Goal: Task Accomplishment & Management: Manage account settings

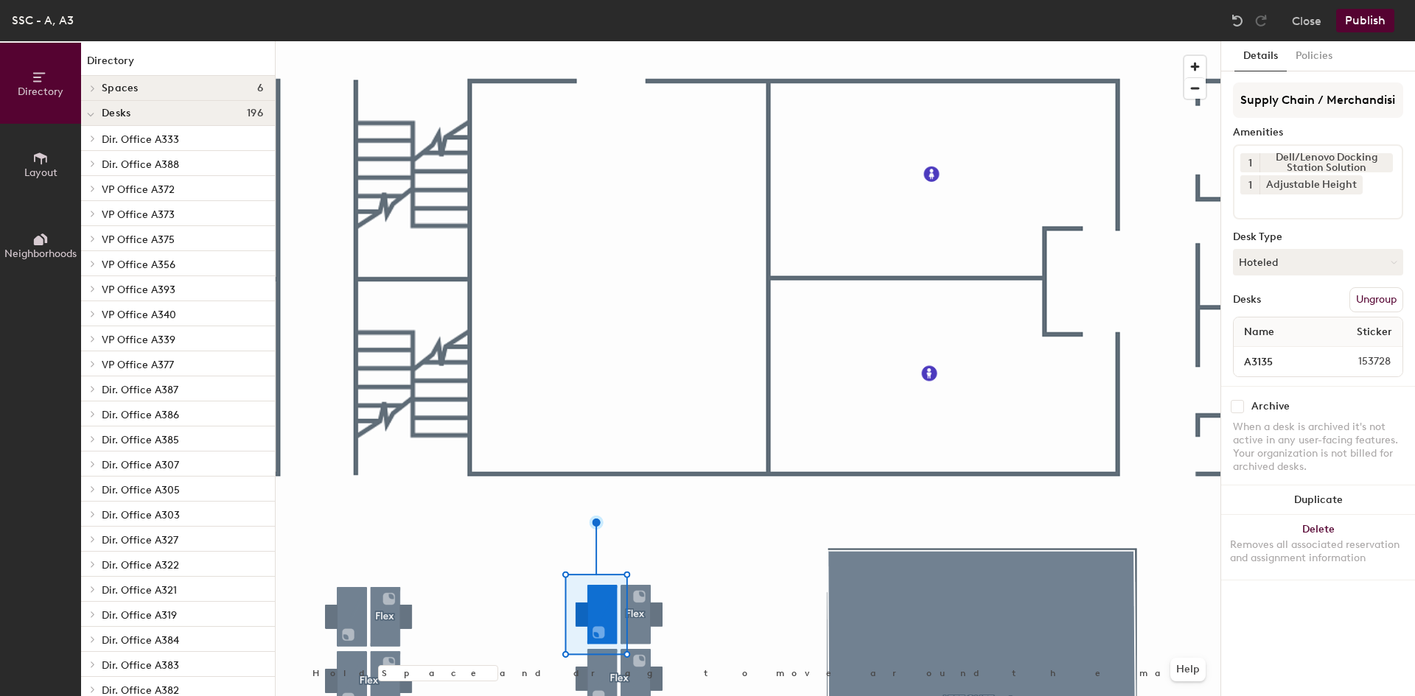
click at [1343, 279] on div "Supply Chain / Merchandising 6 Amenities 1 Dell/Lenovo Docking Station Solution…" at bounding box center [1318, 235] width 170 height 304
click at [1337, 264] on button "Hoteled" at bounding box center [1318, 262] width 170 height 27
click at [1256, 307] on div "Assigned" at bounding box center [1306, 308] width 147 height 22
click at [1354, 18] on button "Publish" at bounding box center [1365, 21] width 58 height 24
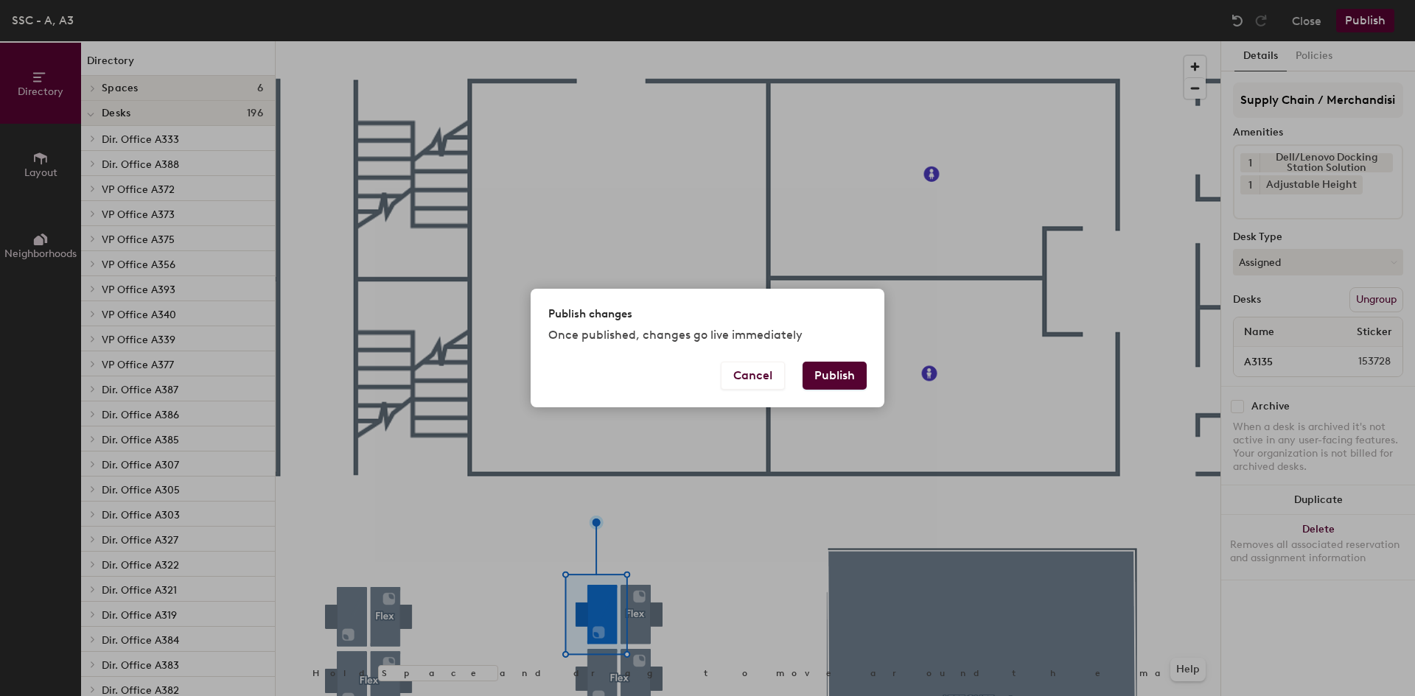
click at [830, 361] on div "Publish changes Once published, changes go live immediately" at bounding box center [708, 325] width 354 height 73
click at [830, 370] on button "Publish" at bounding box center [834, 376] width 64 height 28
